Goal: Information Seeking & Learning: Understand process/instructions

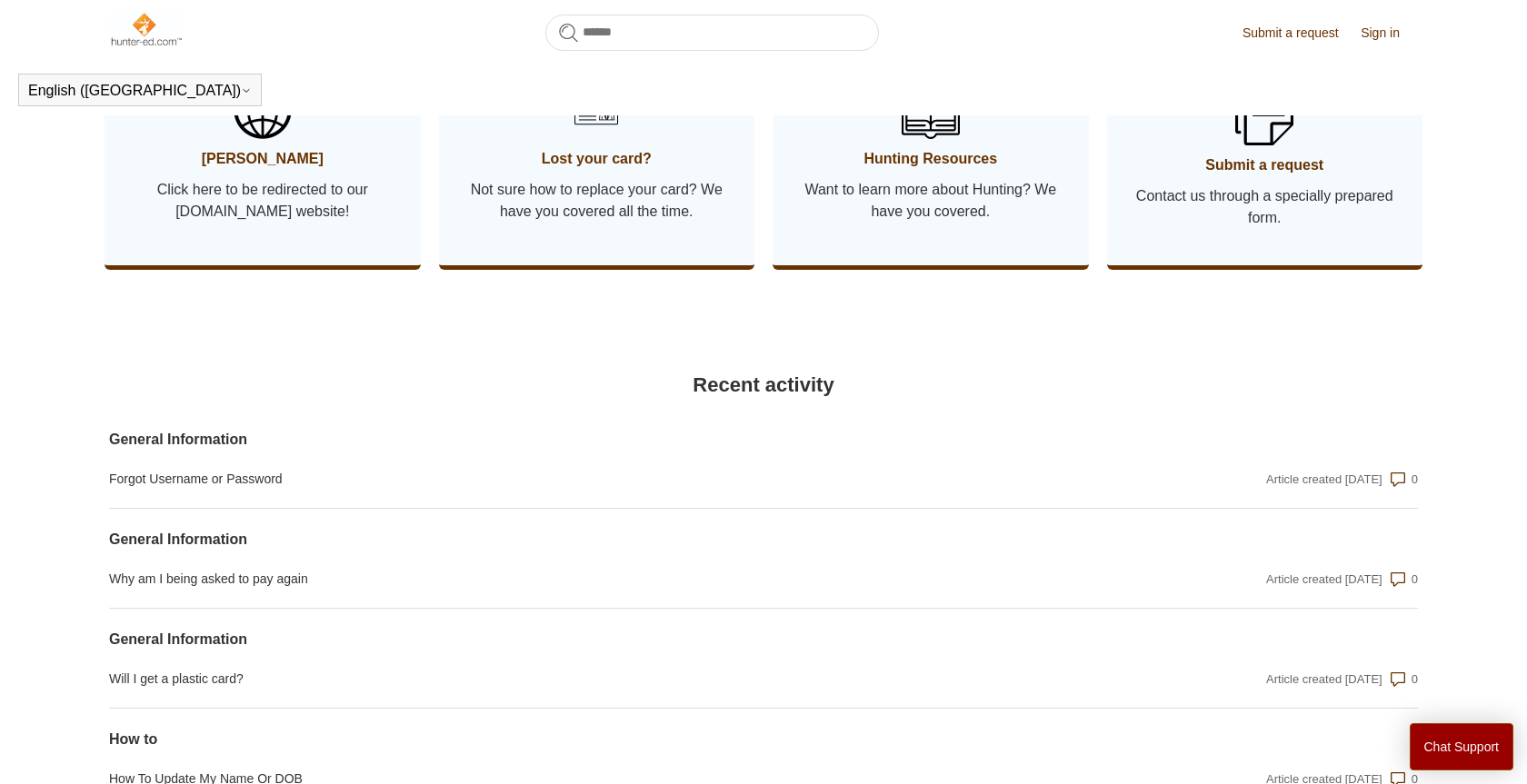
scroll to position [1358, 0]
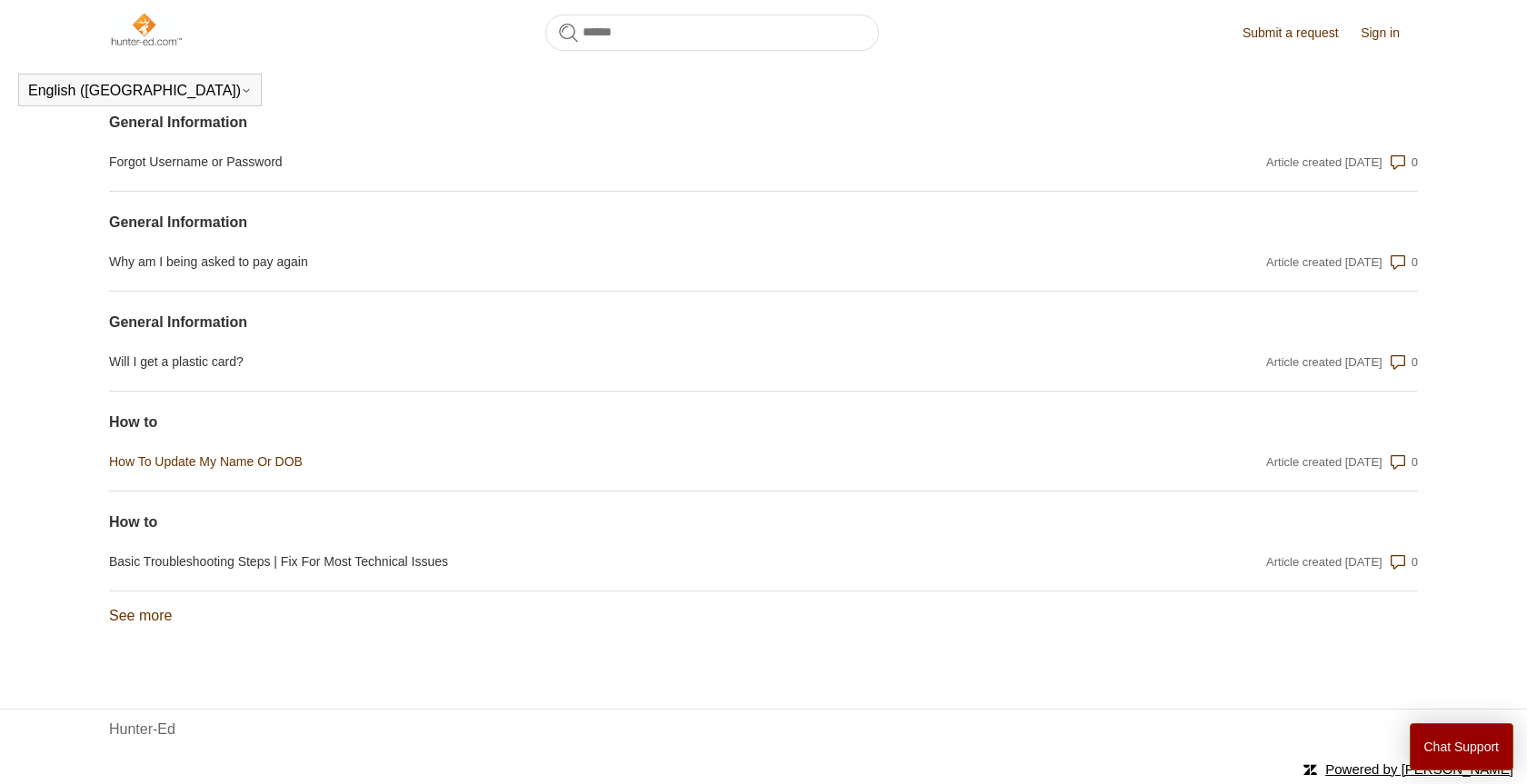
click at [273, 460] on link "How To Update My Name Or DOB" at bounding box center [567, 461] width 917 height 19
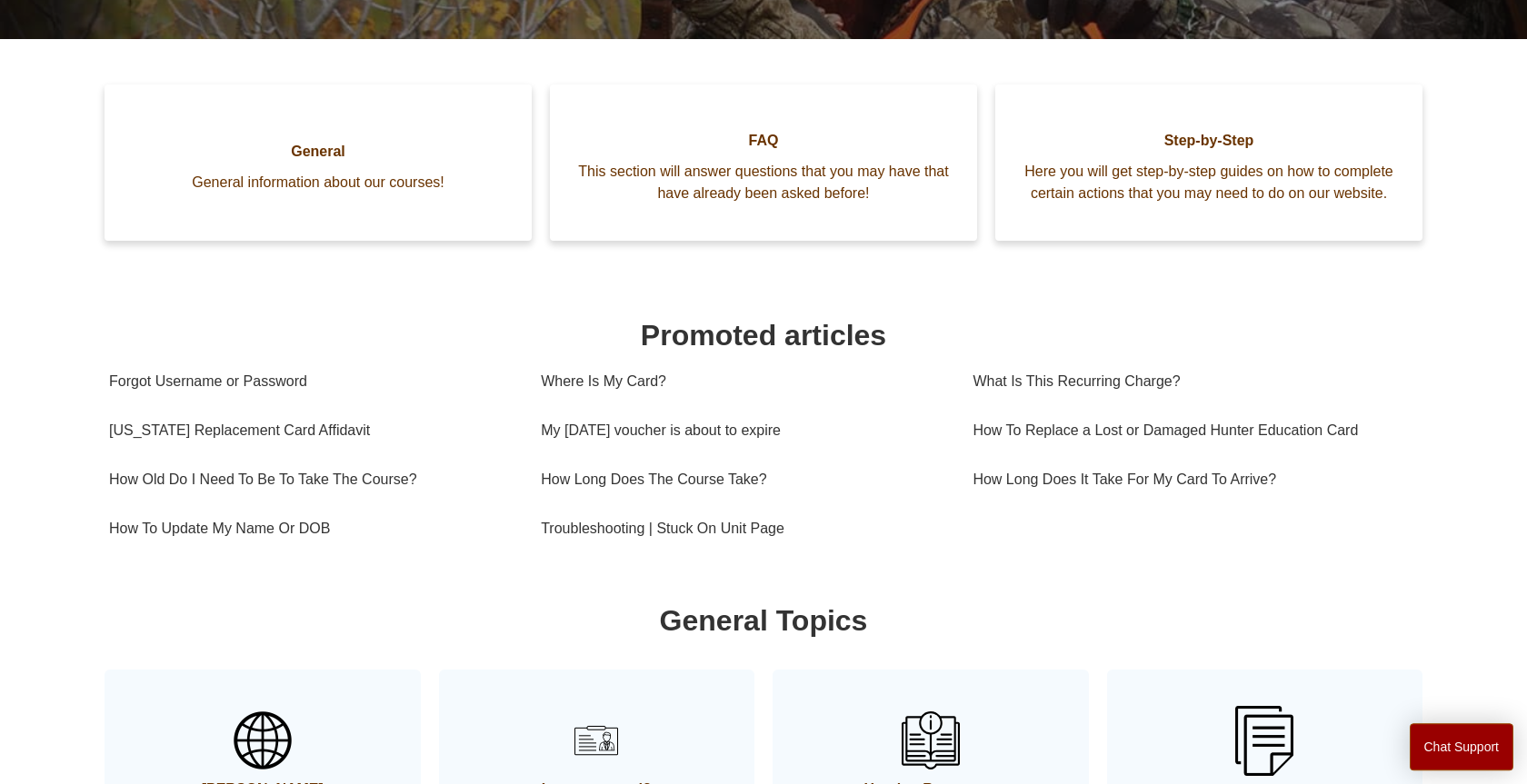
scroll to position [524, 0]
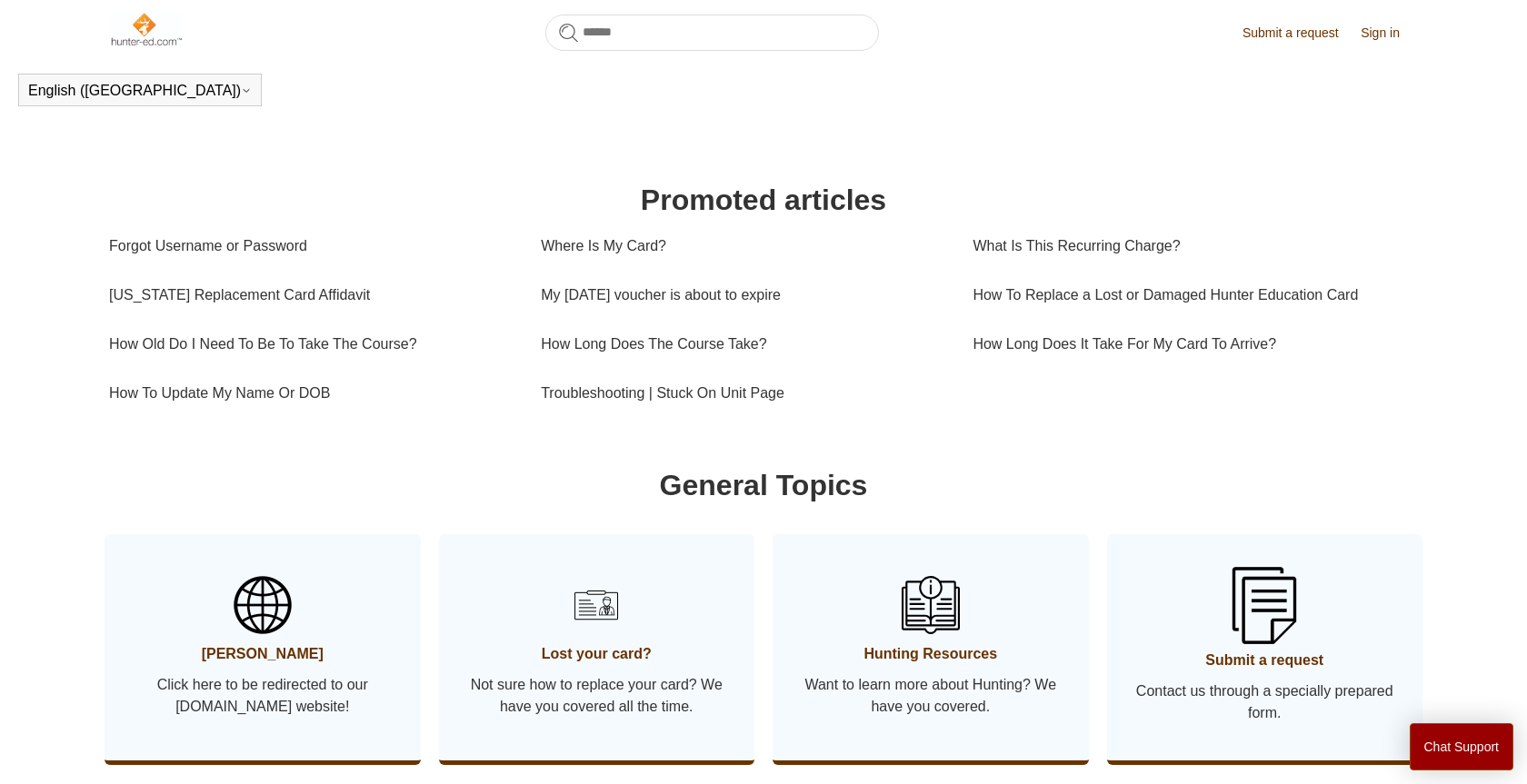
click at [1274, 643] on img at bounding box center [1263, 605] width 64 height 77
click at [1290, 32] on link "Submit a request" at bounding box center [1299, 33] width 115 height 19
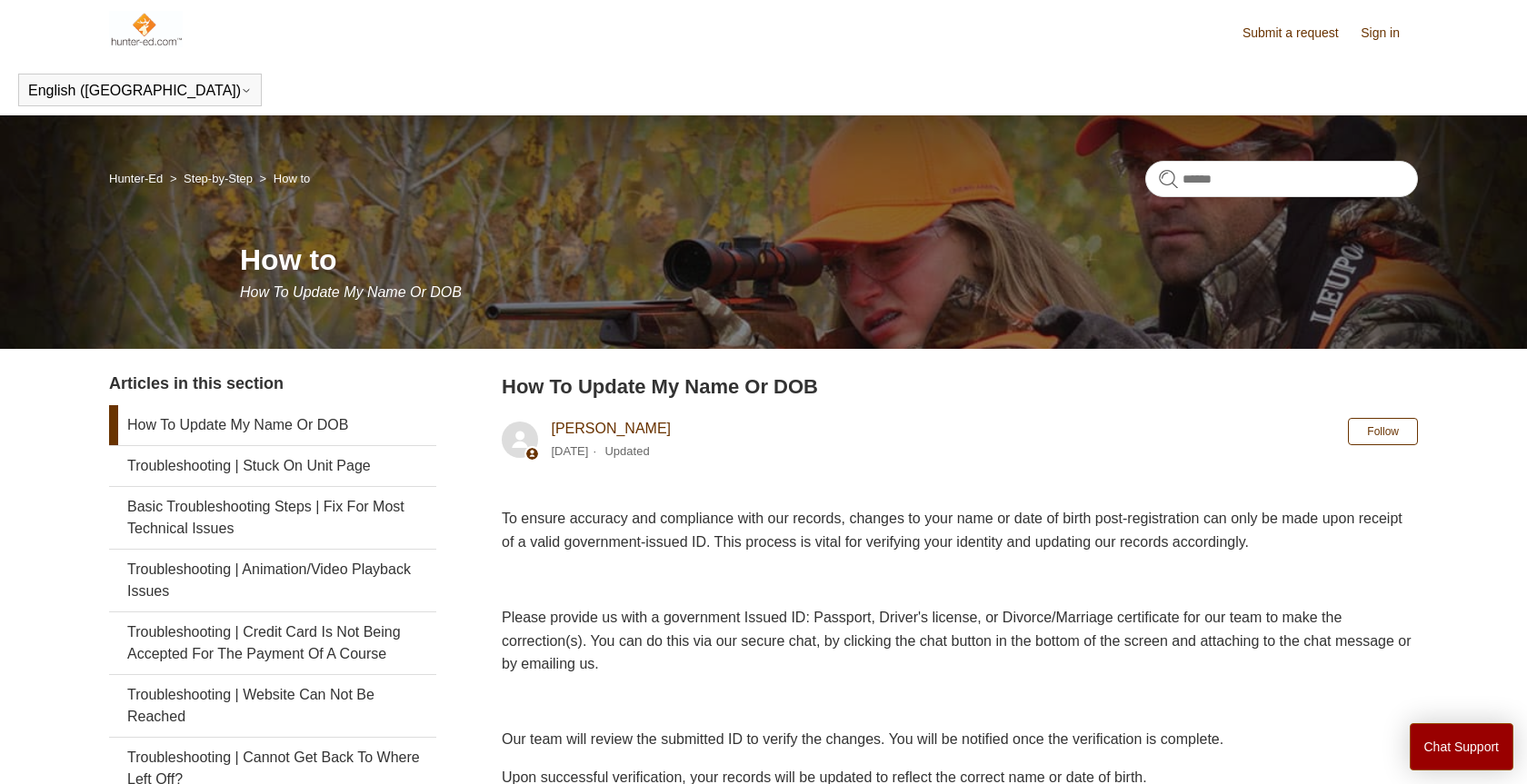
scroll to position [92, 0]
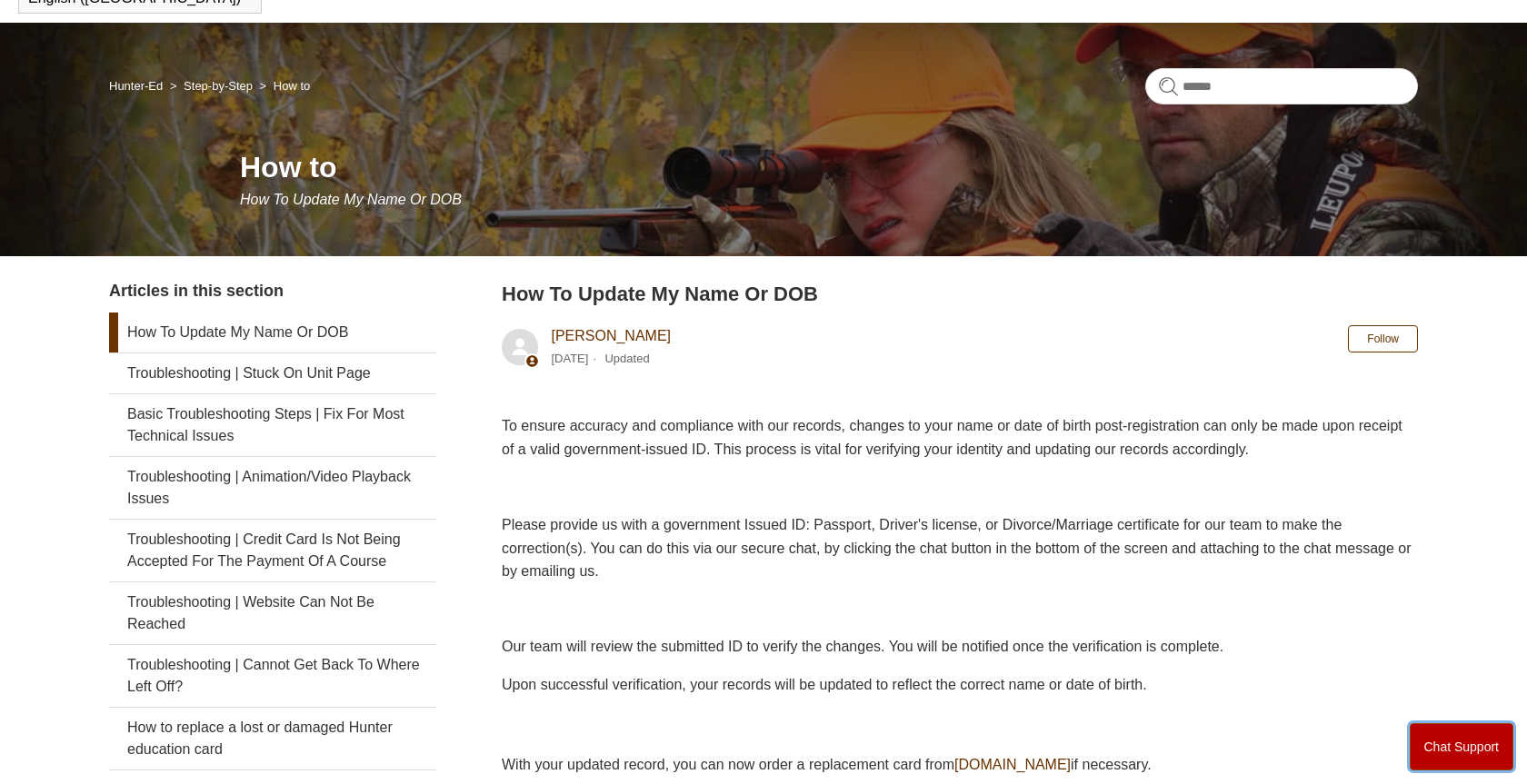
click at [1462, 750] on button "Chat Support" at bounding box center [1461, 746] width 105 height 47
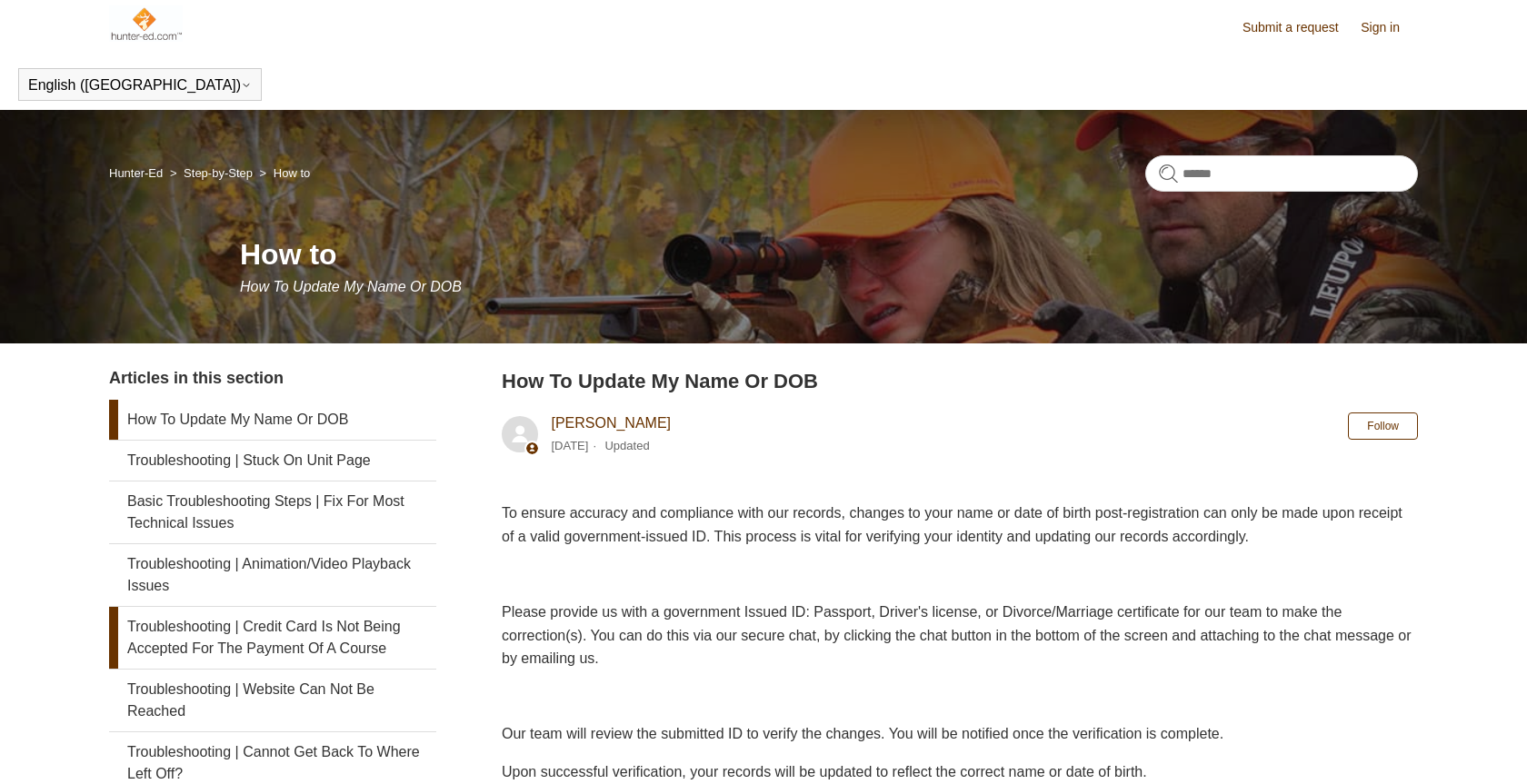
scroll to position [0, 0]
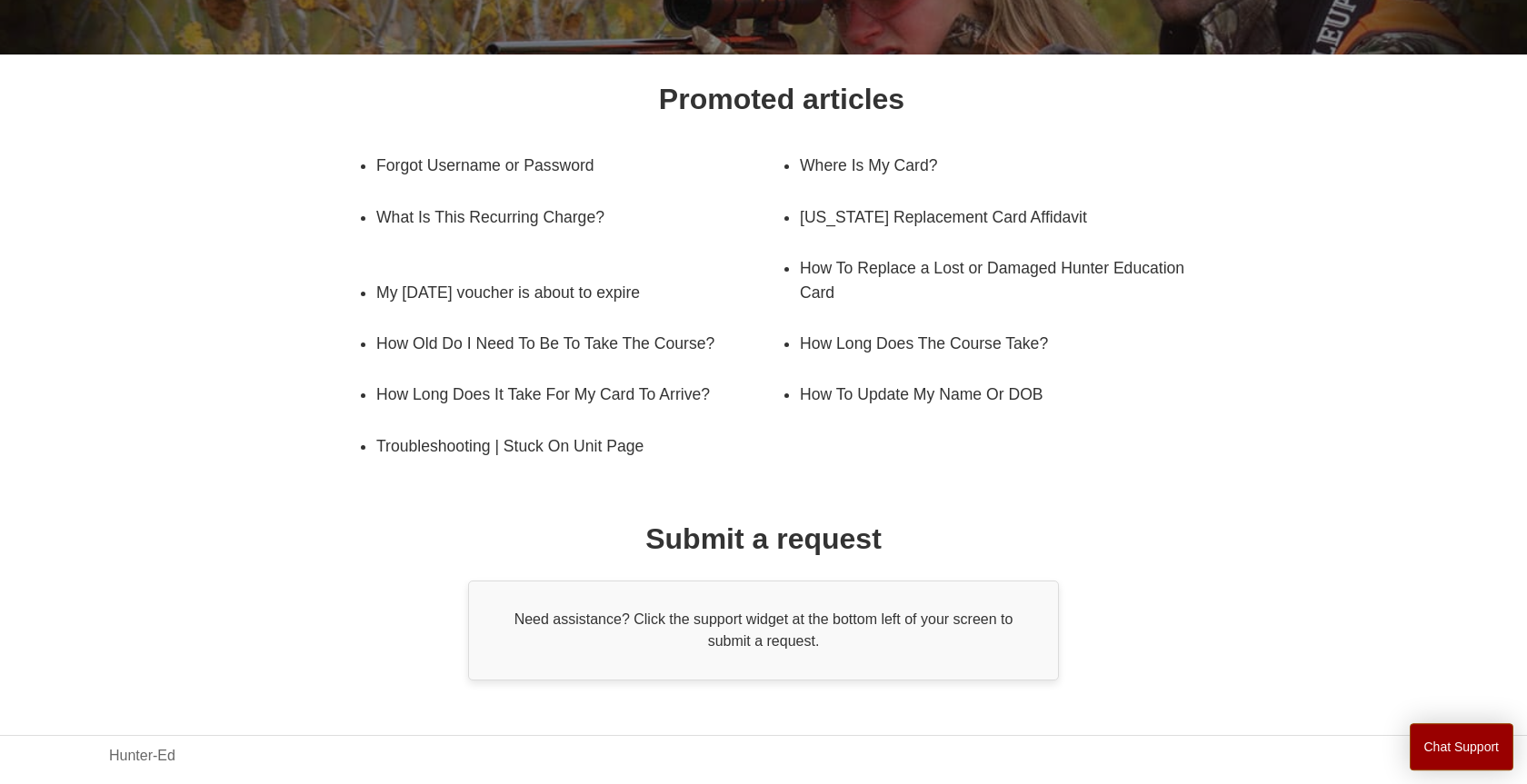
scroll to position [255, 0]
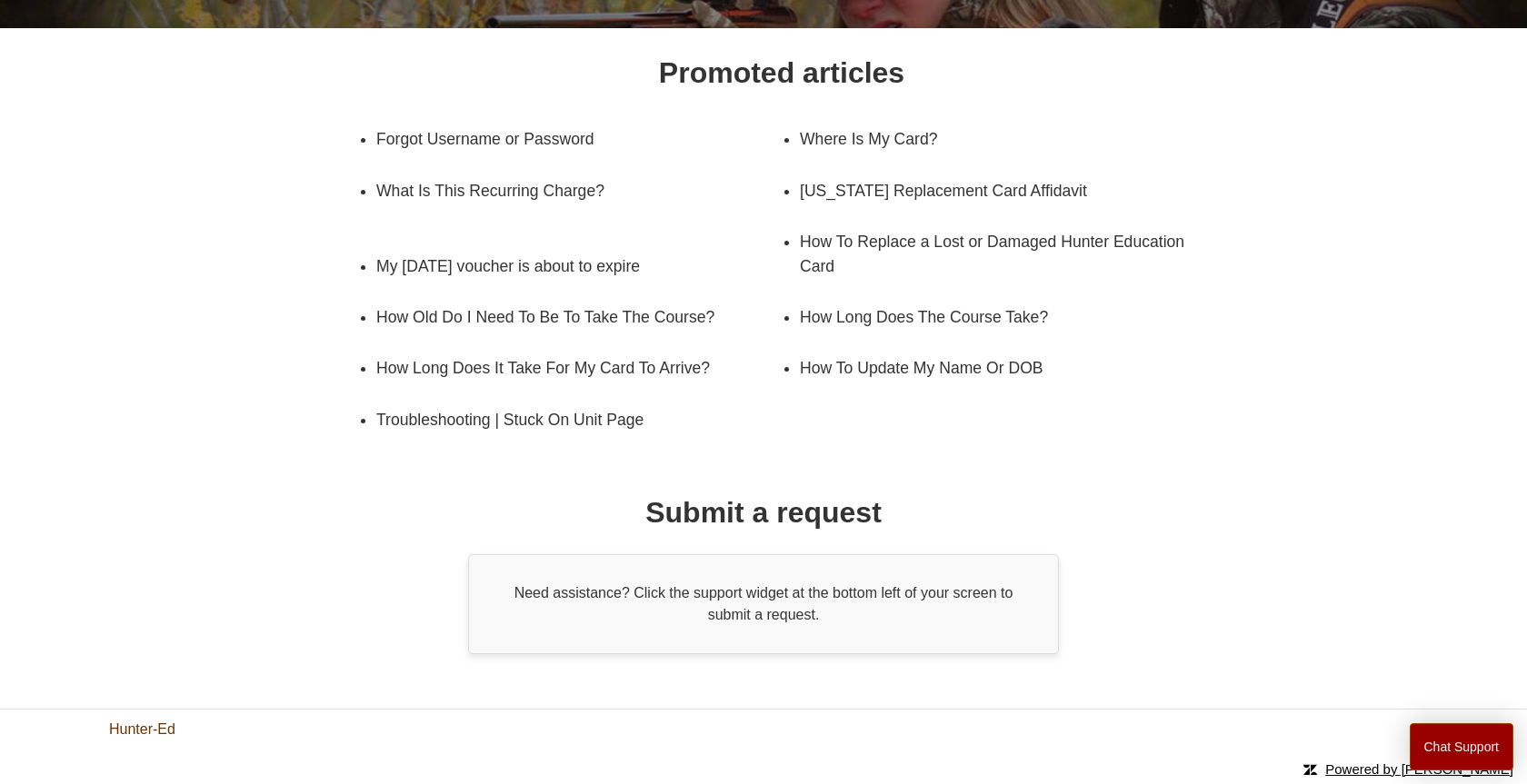
click at [147, 731] on link "Hunter-Ed" at bounding box center [142, 729] width 67 height 22
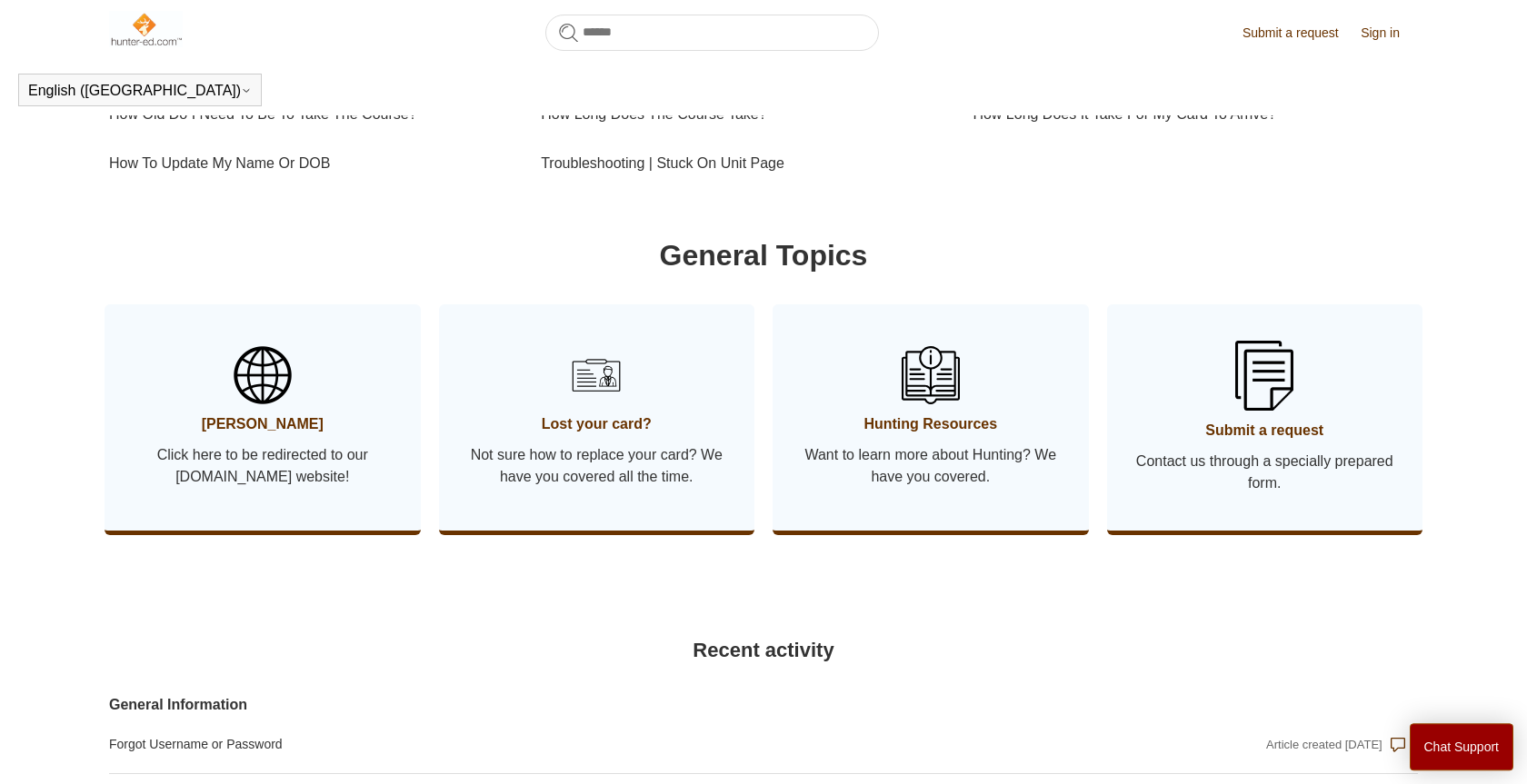
scroll to position [709, 0]
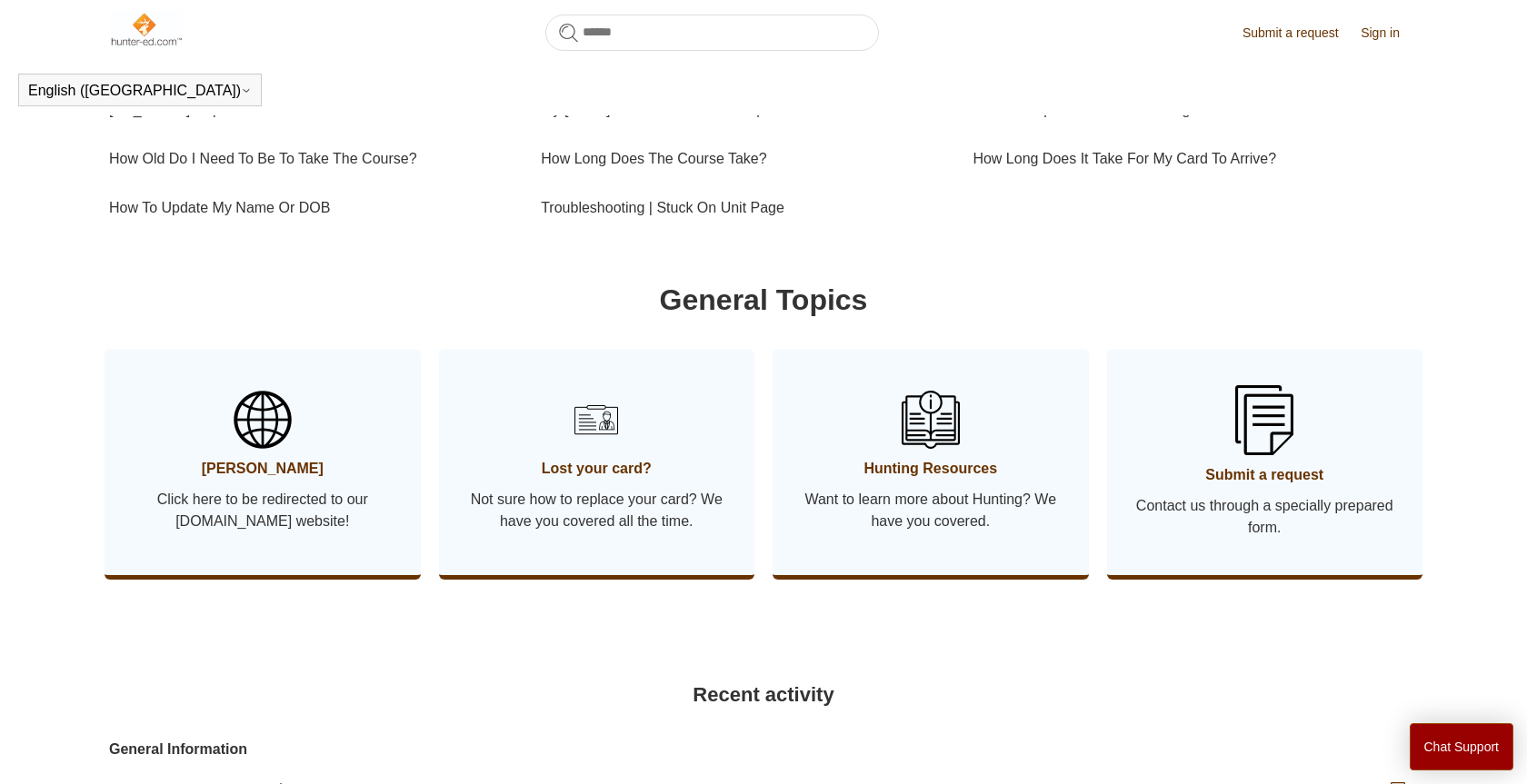
click at [1290, 27] on link "Submit a request" at bounding box center [1299, 33] width 115 height 19
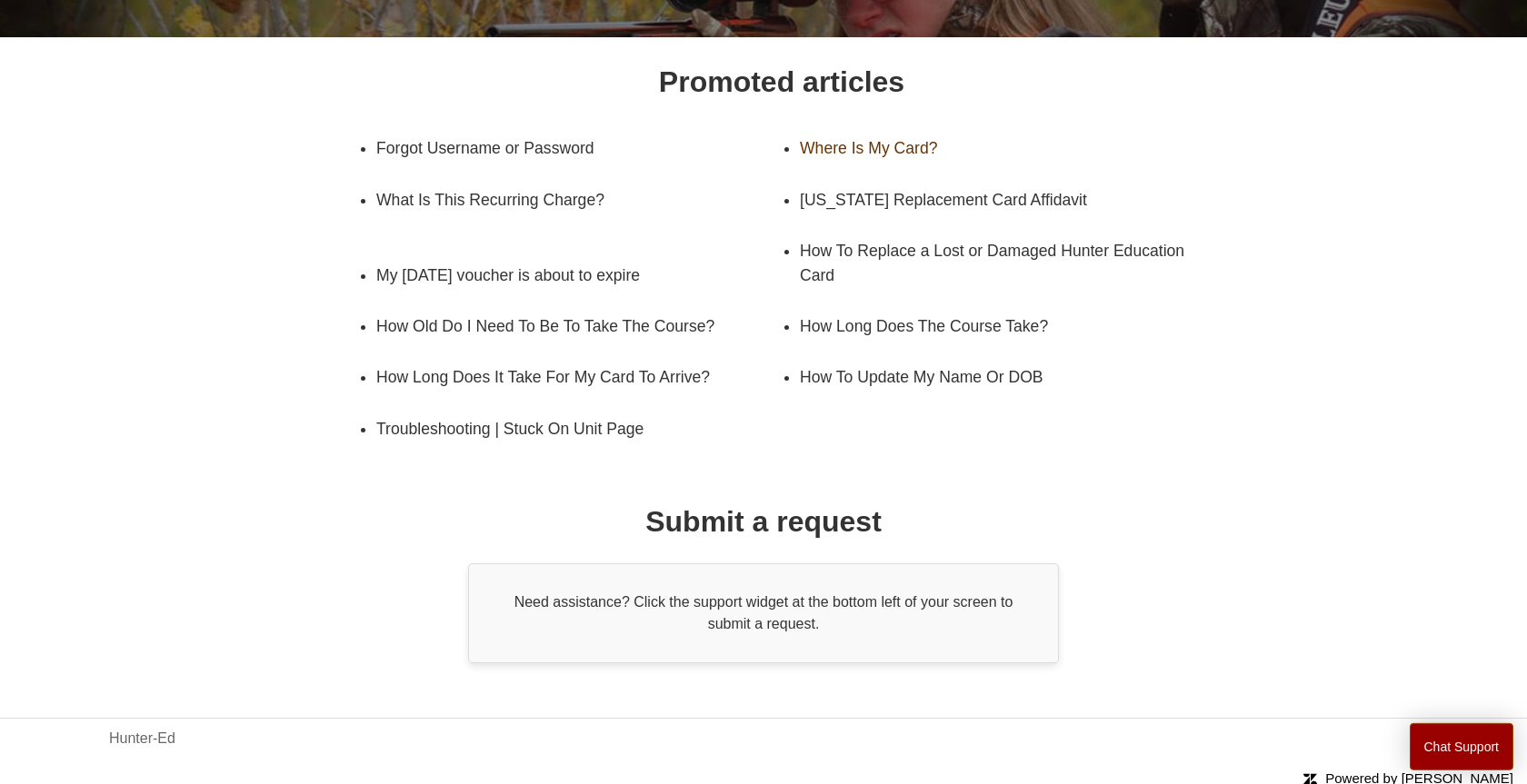
scroll to position [255, 0]
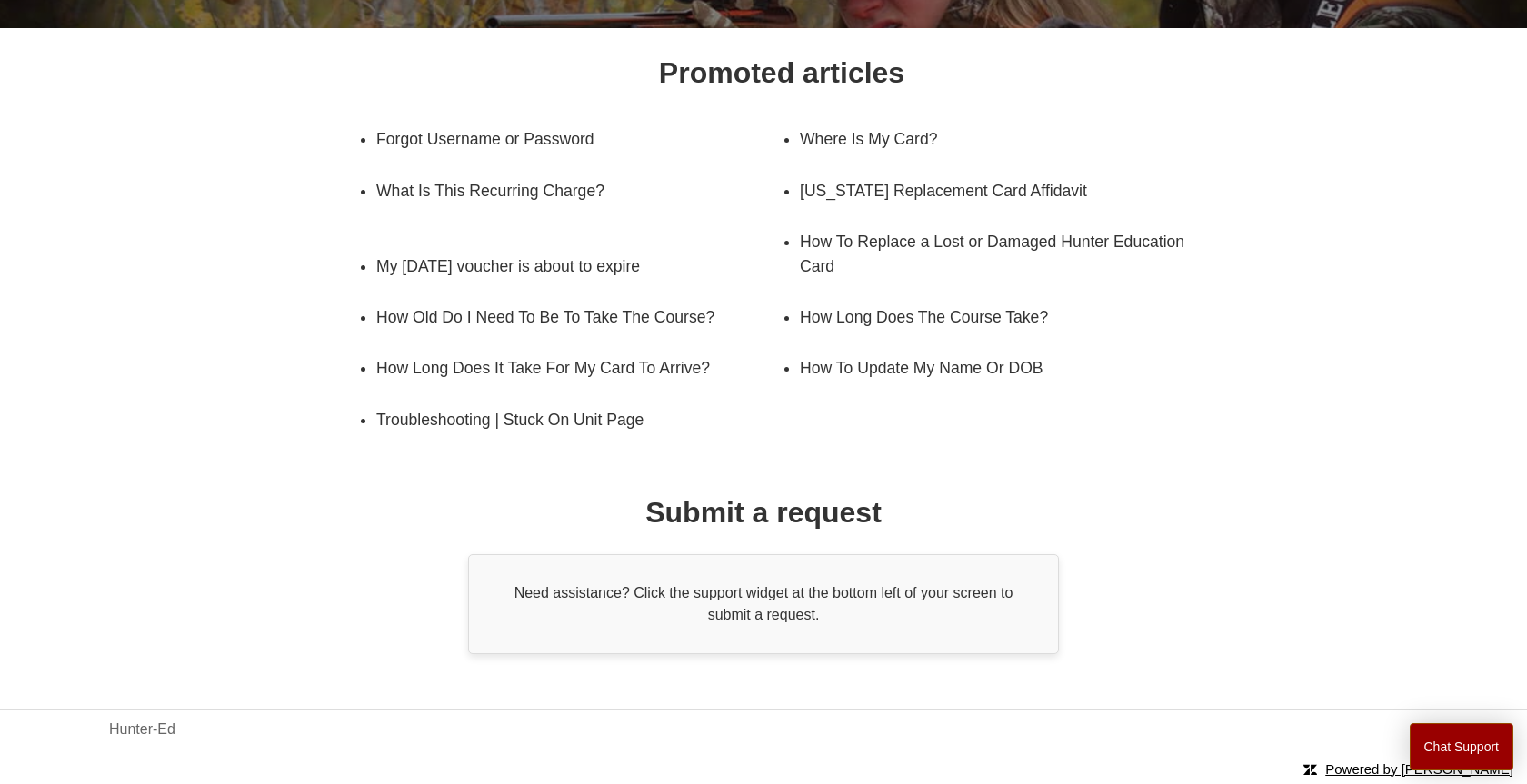
click at [344, 601] on div "Promoted articles Forgot Username or Password Where Is My Card? What Is This Re…" at bounding box center [764, 352] width 1178 height 603
drag, startPoint x: 120, startPoint y: 619, endPoint x: 54, endPoint y: 654, distance: 74.7
click at [120, 619] on div "Promoted articles Forgot Username or Password Where Is My Card? What Is This Re…" at bounding box center [763, 352] width 1309 height 603
click at [48, 656] on body "Skip to main content Submit a request Sign in English (US) Español Français Hun…" at bounding box center [763, 264] width 1527 height 1039
click at [574, 614] on div "Need assistance? Click the support widget at the bottom left of your screen to …" at bounding box center [763, 604] width 591 height 100
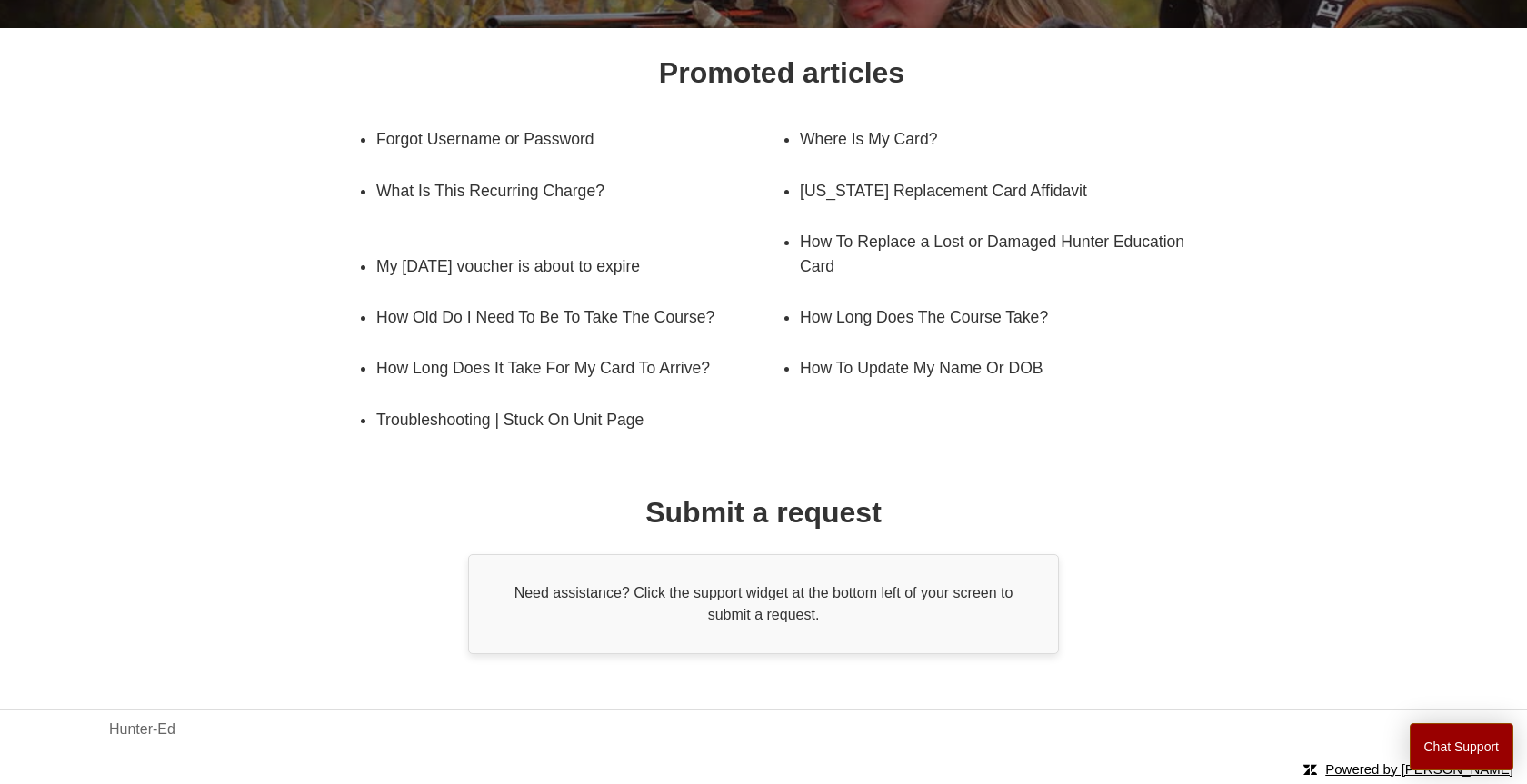
click at [607, 570] on div "Need assistance? Click the support widget at the bottom left of your screen to …" at bounding box center [763, 604] width 591 height 100
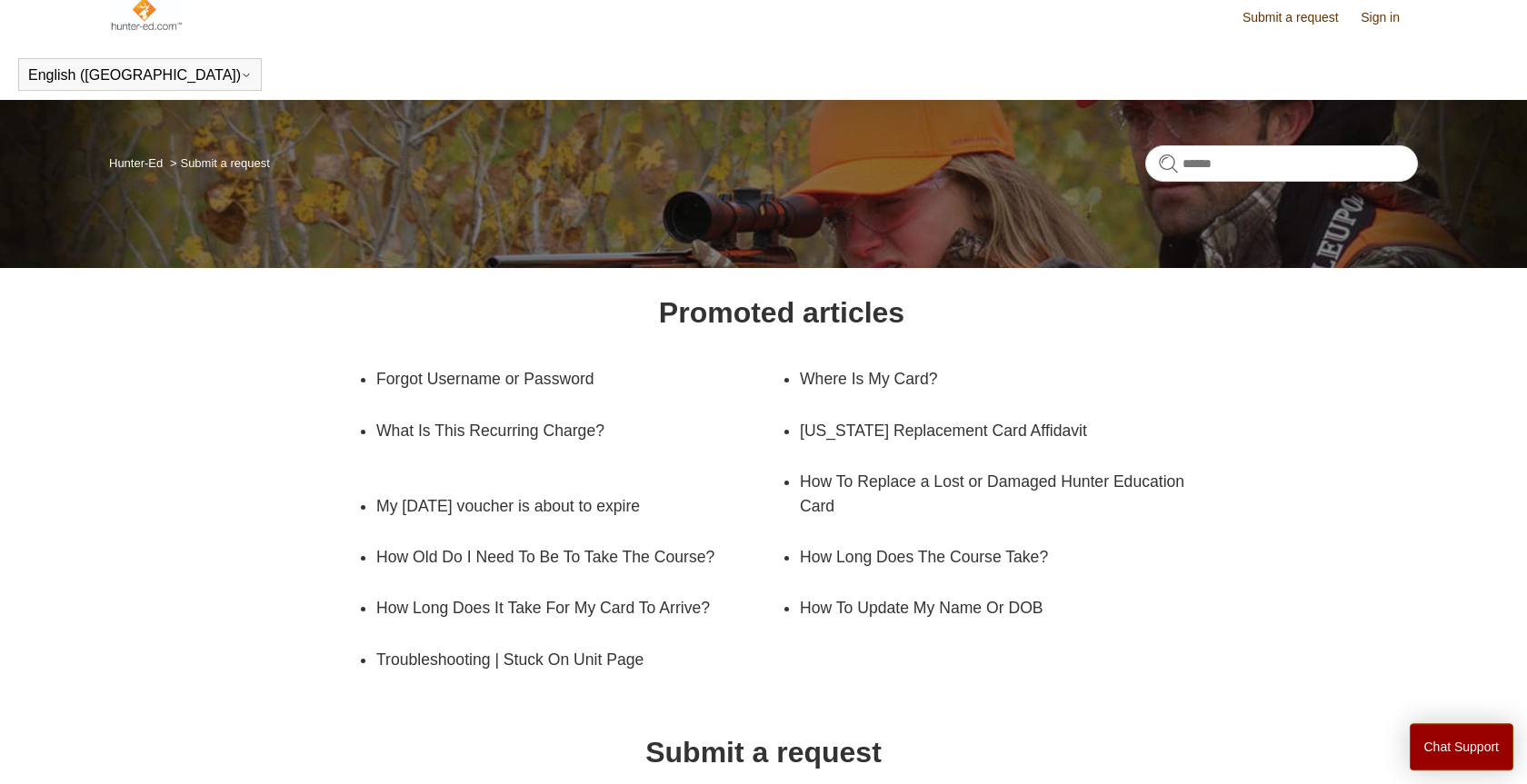
scroll to position [0, 0]
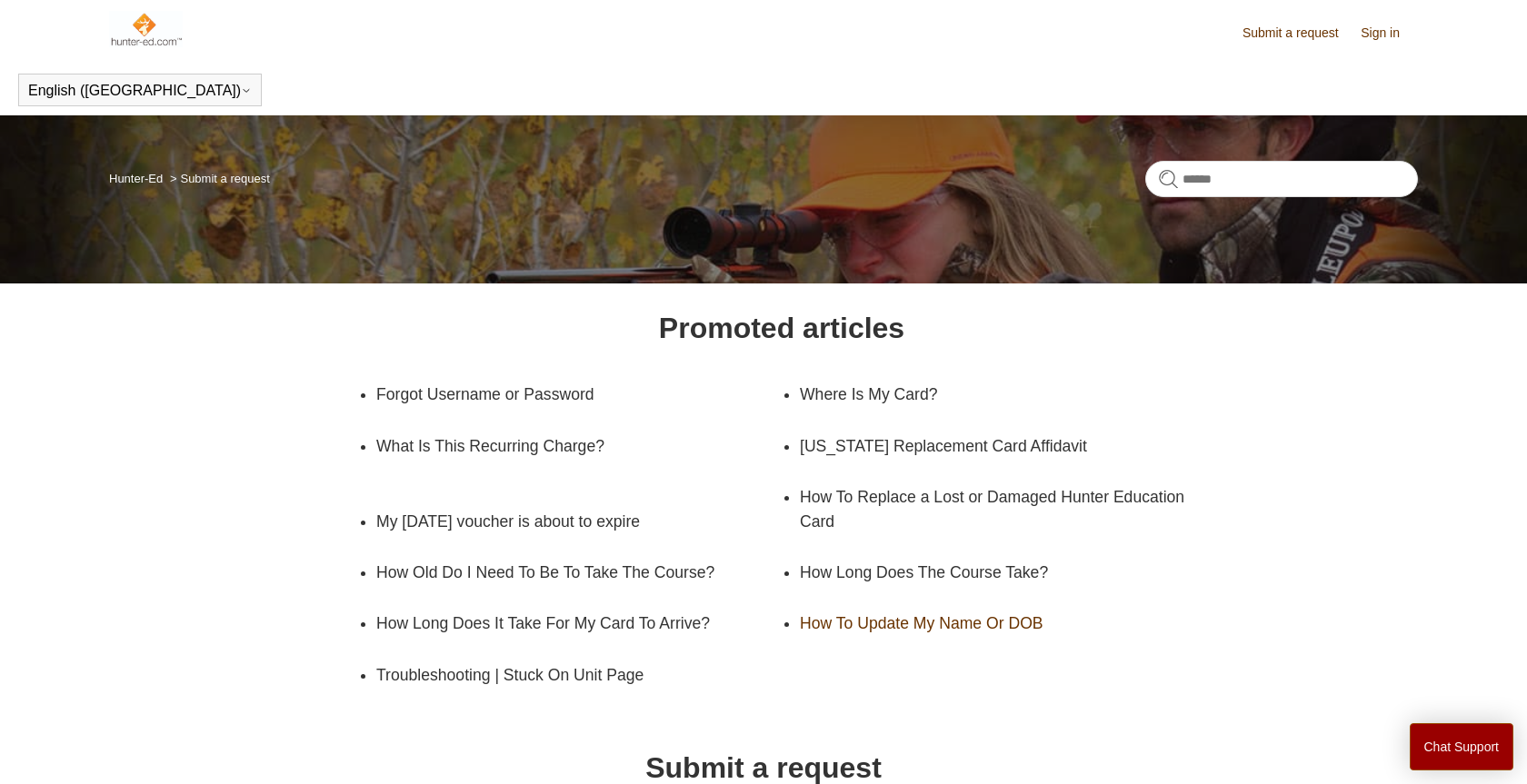
click at [916, 628] on link "How To Update My Name Or DOB" at bounding box center [989, 623] width 378 height 51
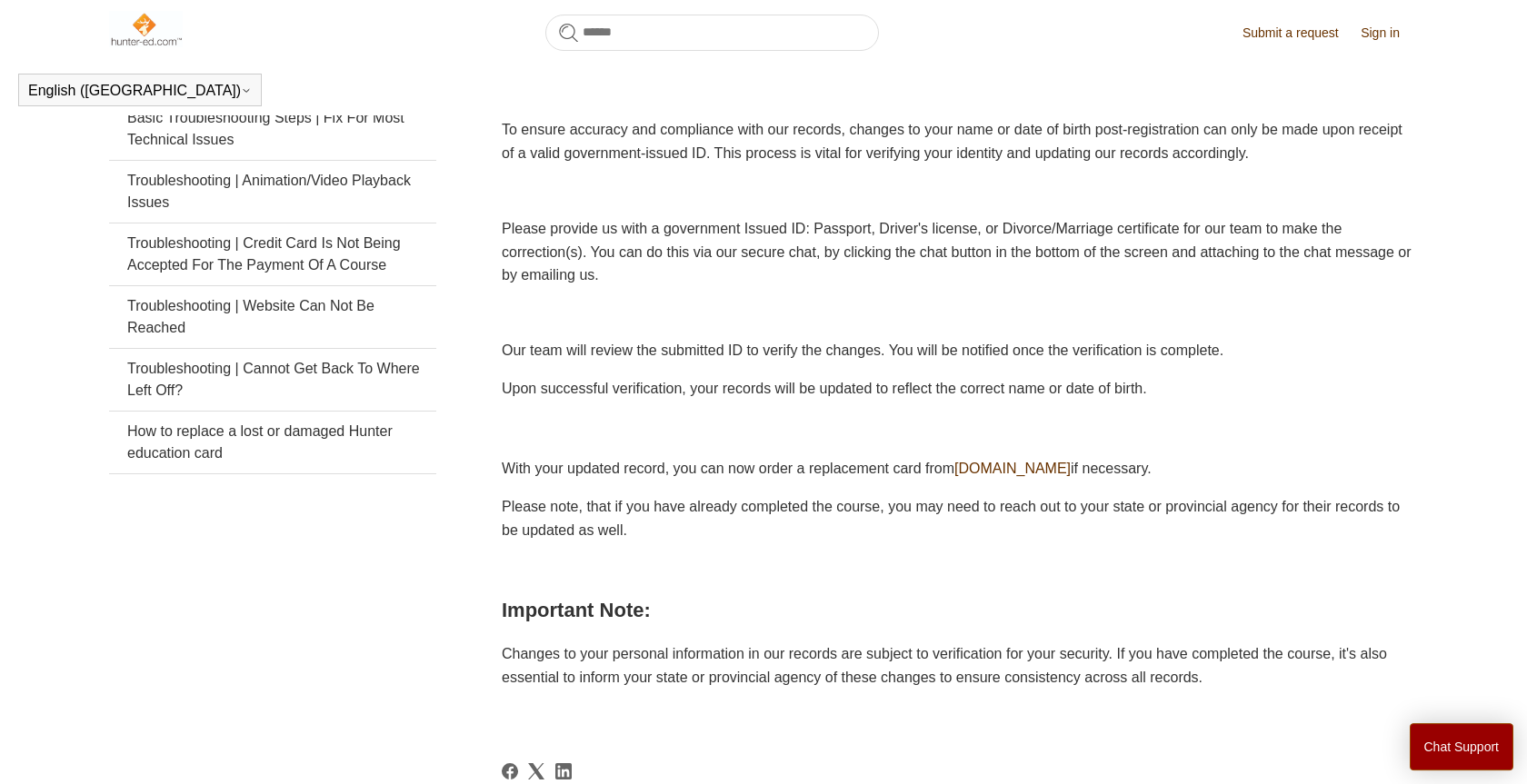
scroll to position [225, 0]
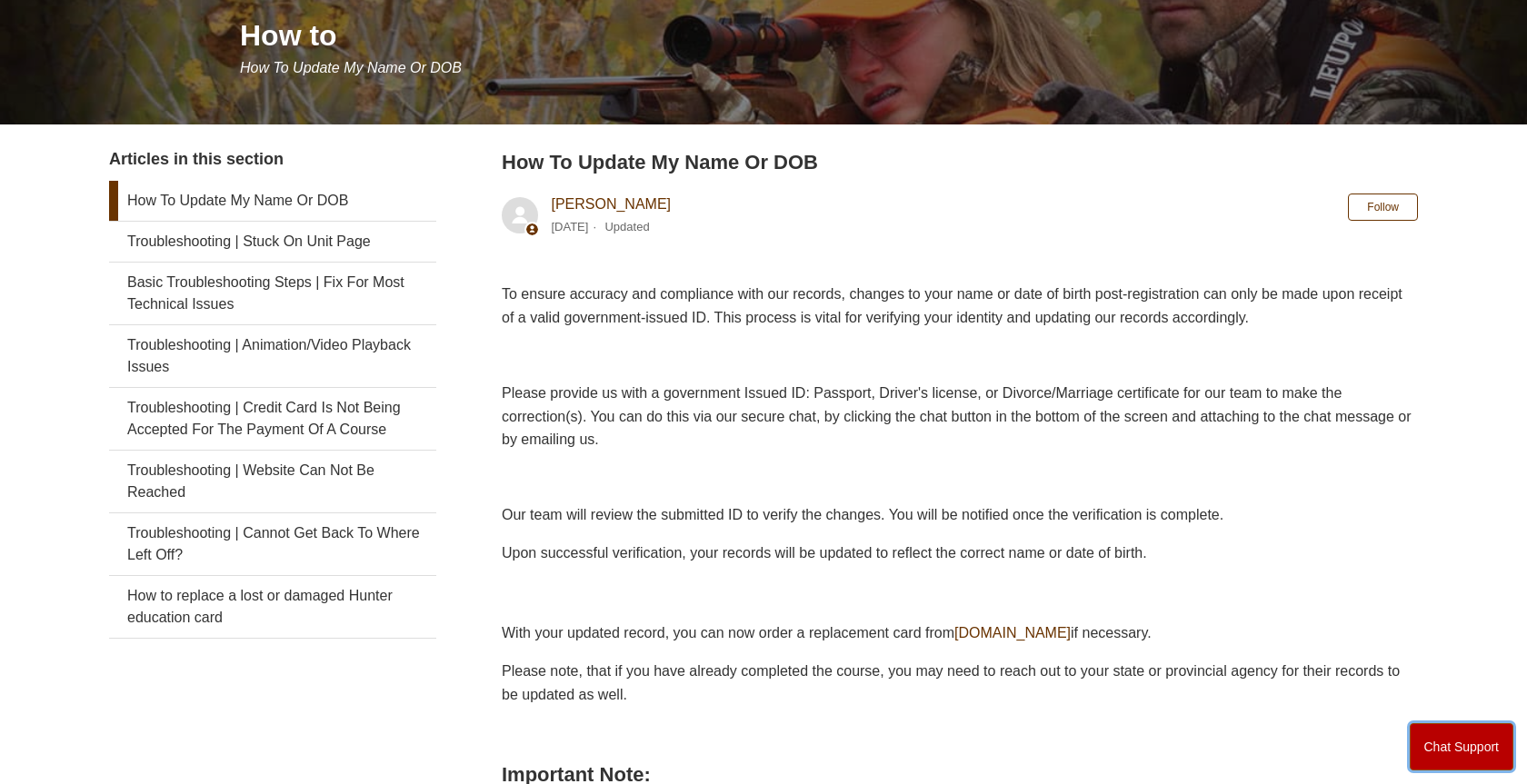
click at [1464, 734] on button "Chat Support" at bounding box center [1461, 746] width 105 height 47
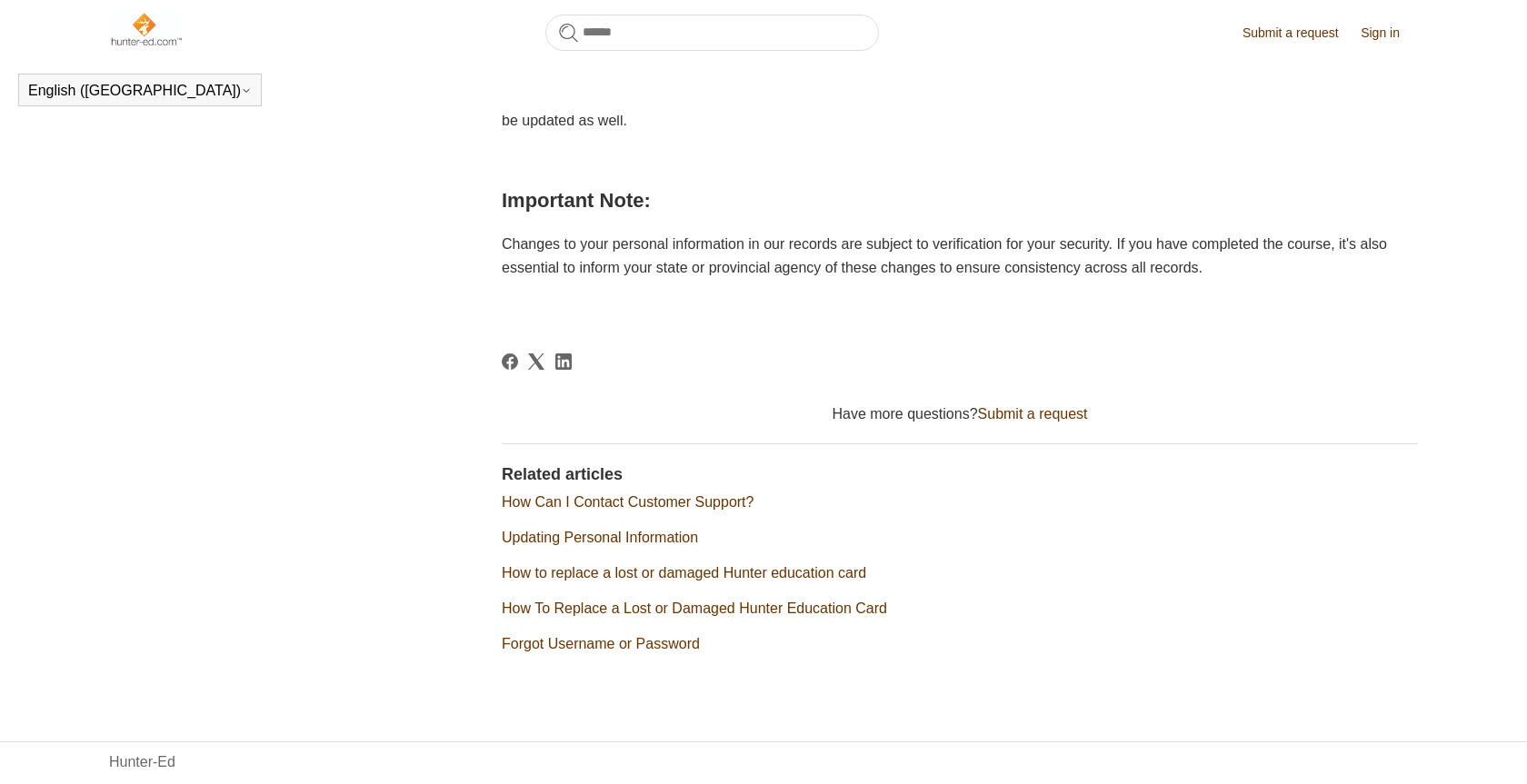
scroll to position [780, 0]
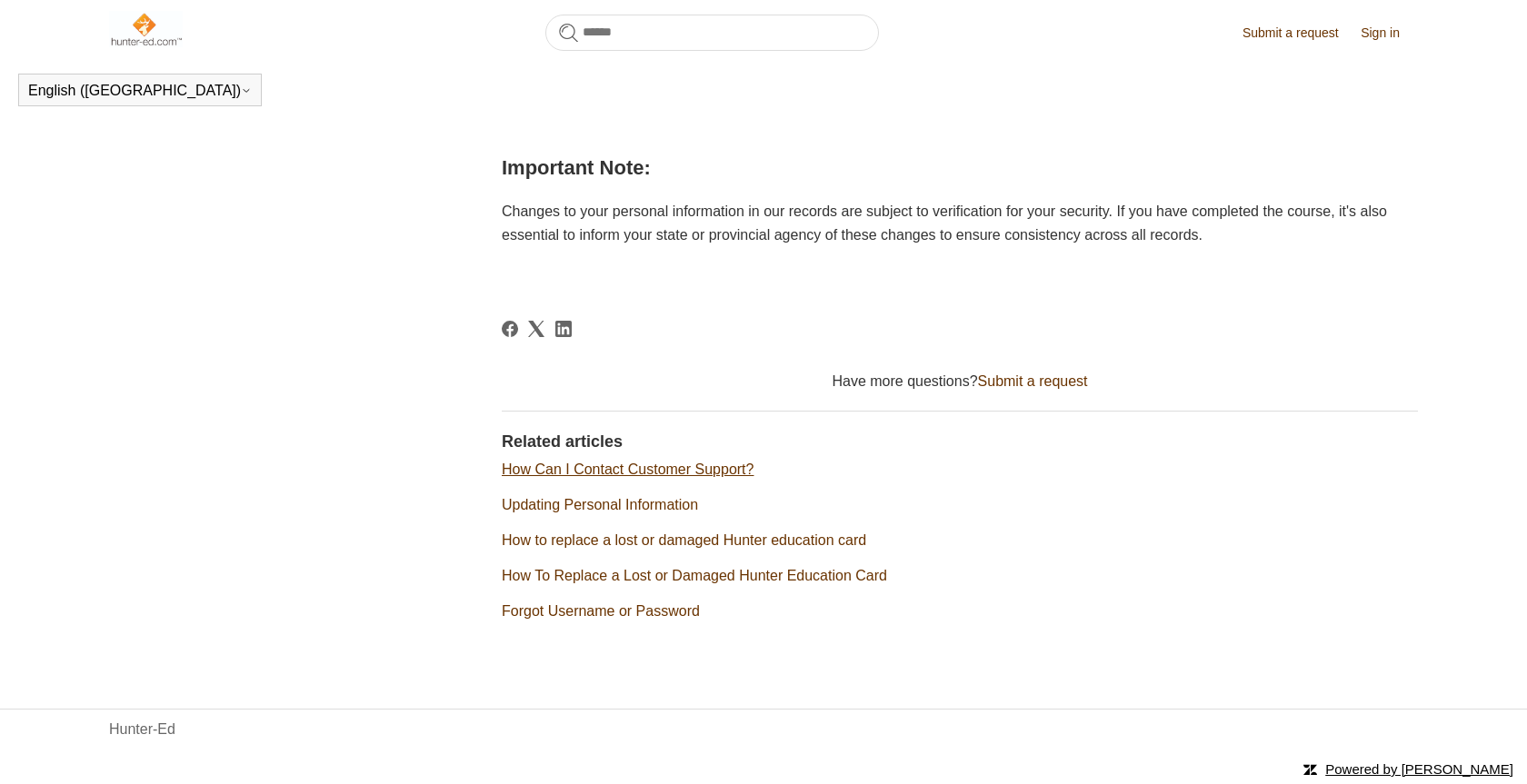
click at [718, 472] on link "How Can I Contact Customer Support?" at bounding box center [627, 469] width 252 height 16
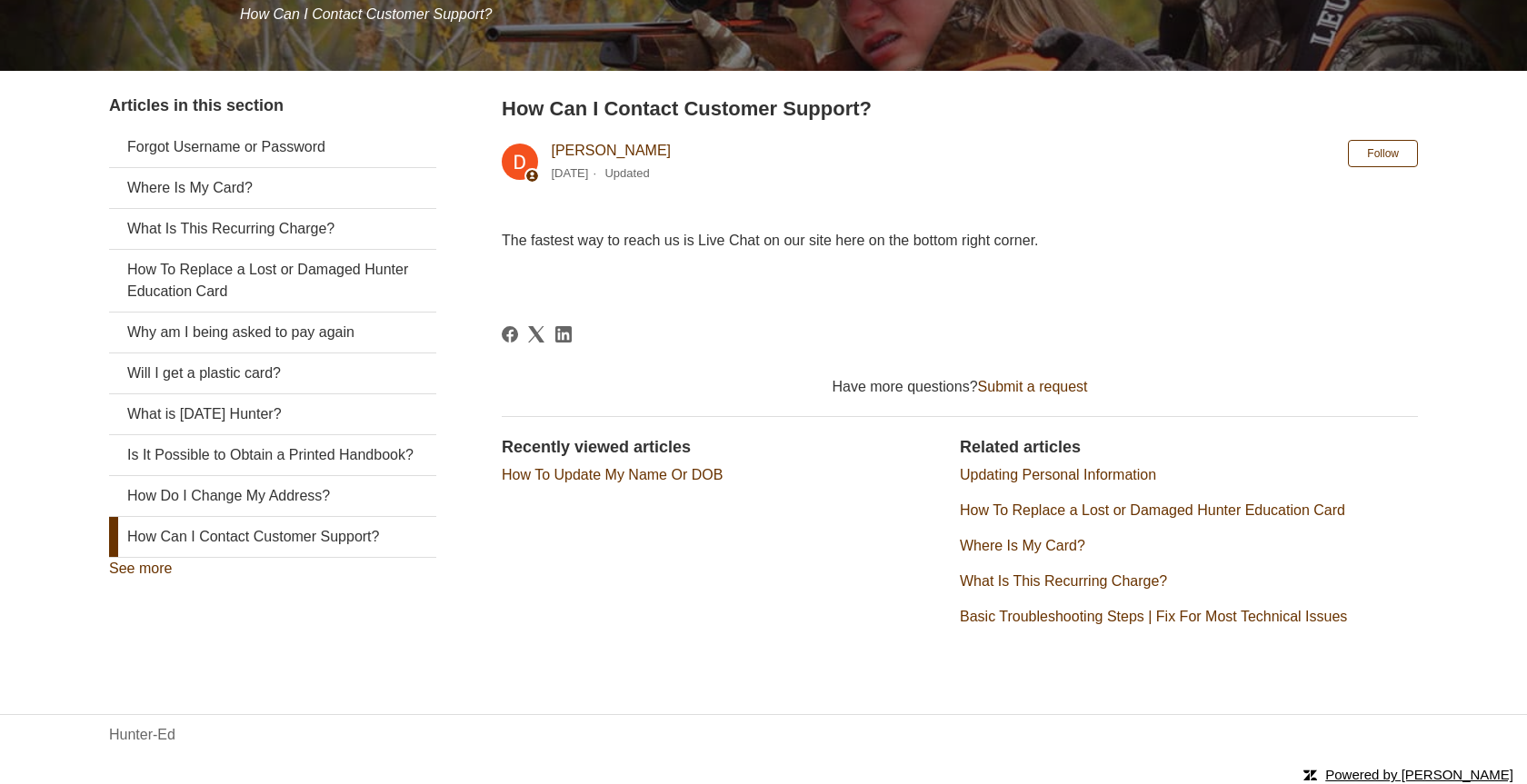
scroll to position [284, 0]
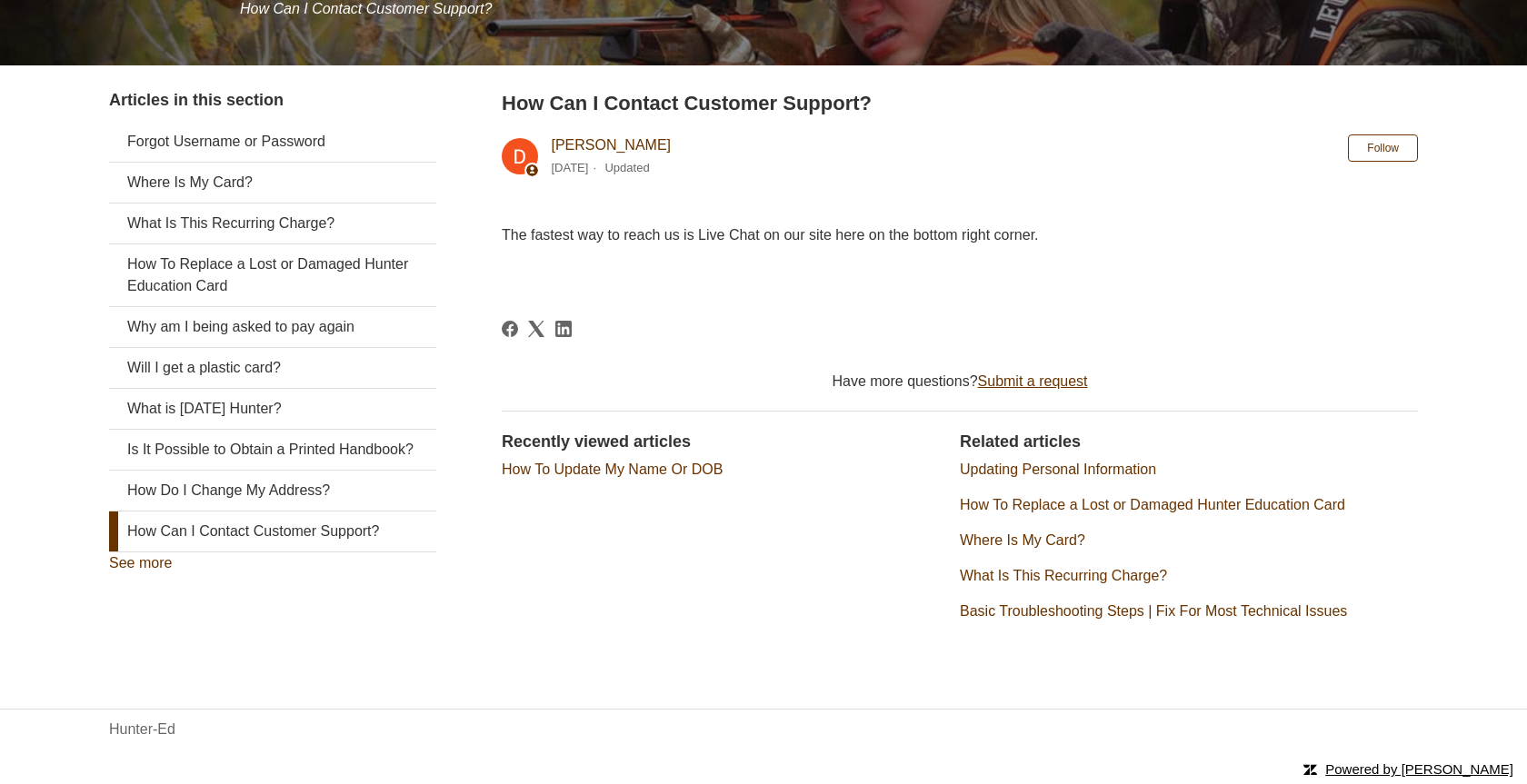
click at [1011, 382] on link "Submit a request" at bounding box center [1032, 381] width 110 height 16
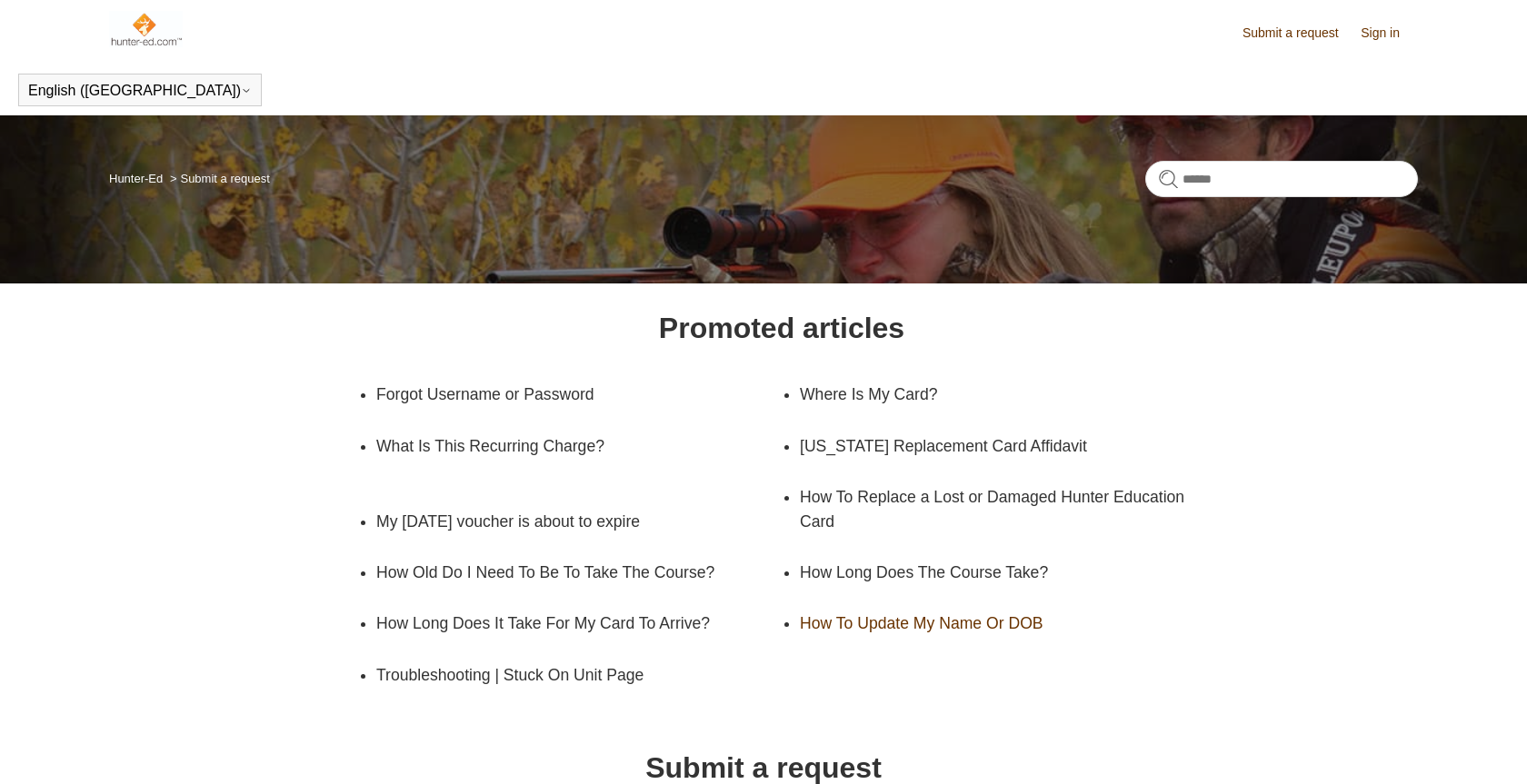
click at [1041, 623] on link "How To Update My Name Or DOB" at bounding box center [989, 623] width 378 height 51
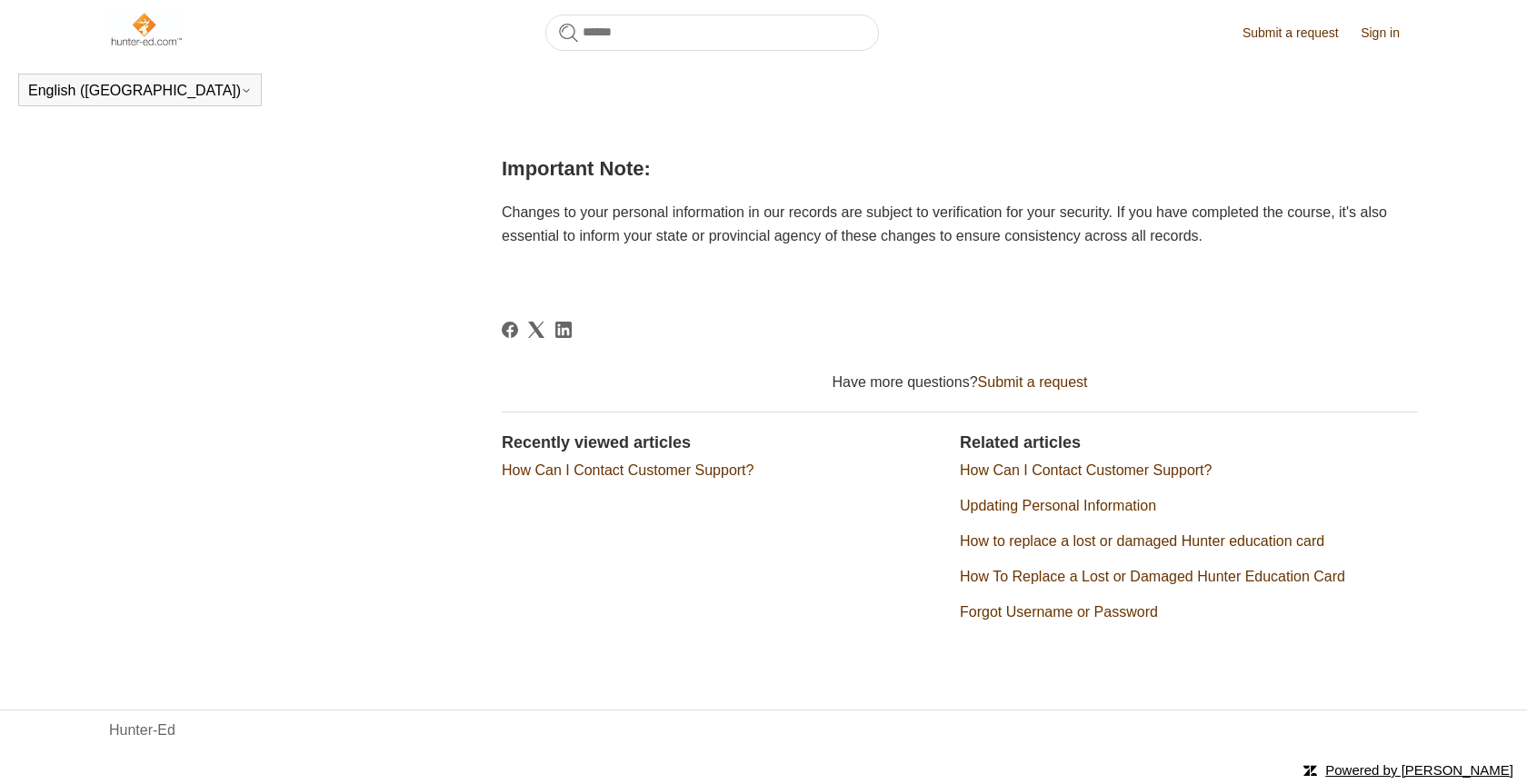
scroll to position [780, 0]
